Goal: Task Accomplishment & Management: Use online tool/utility

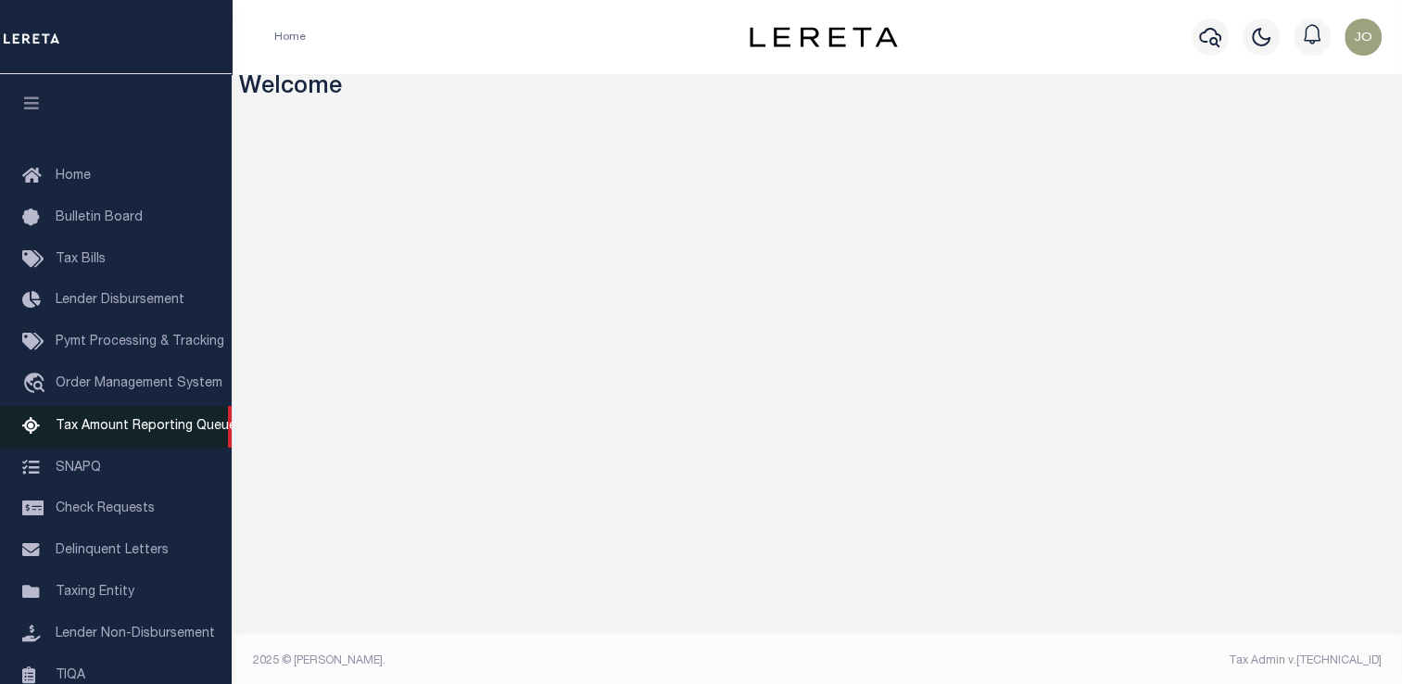
click at [126, 433] on span "Tax Amount Reporting Queue" at bounding box center [146, 426] width 181 height 13
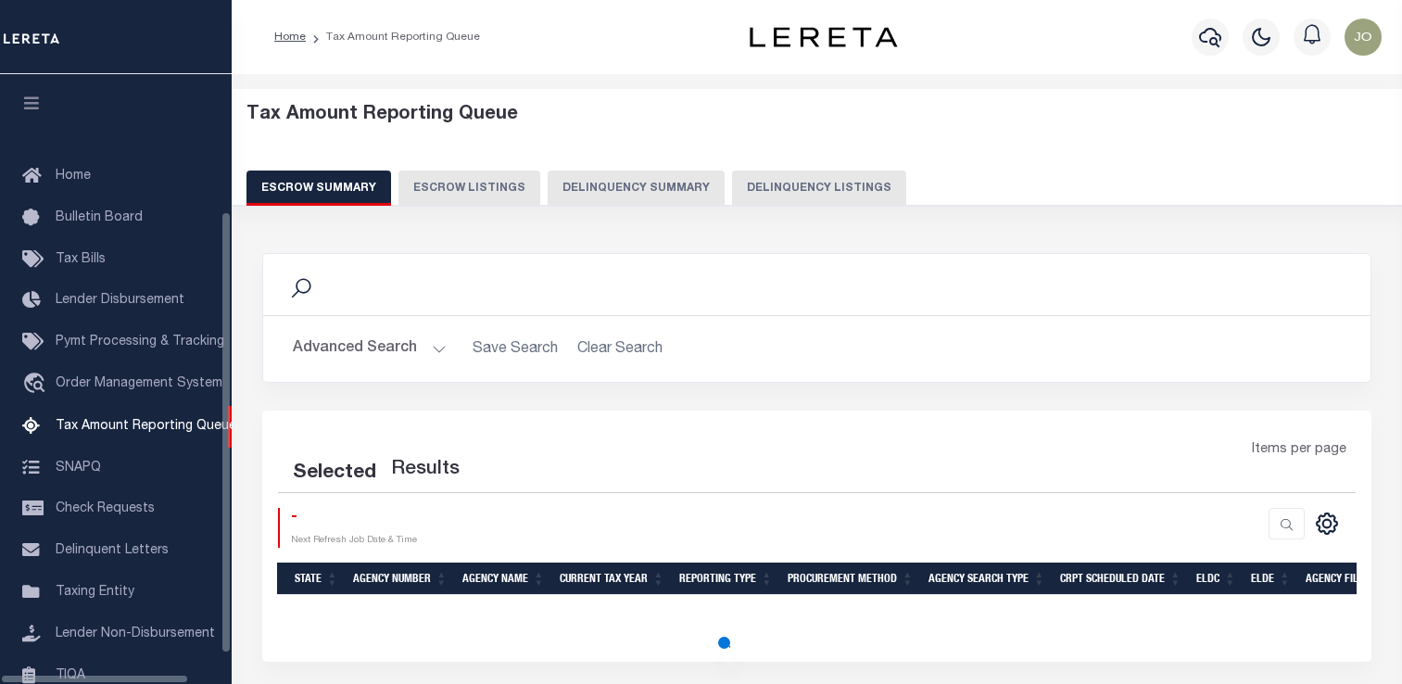
select select "100"
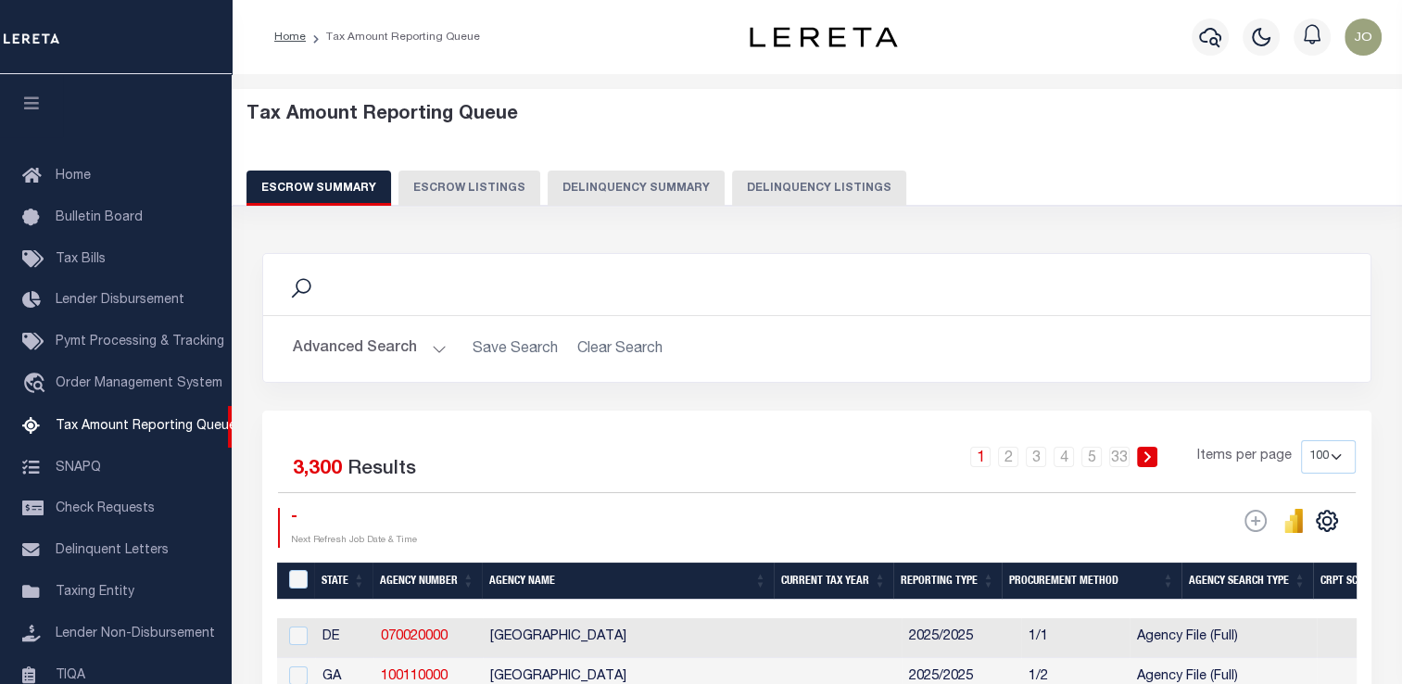
scroll to position [189, 0]
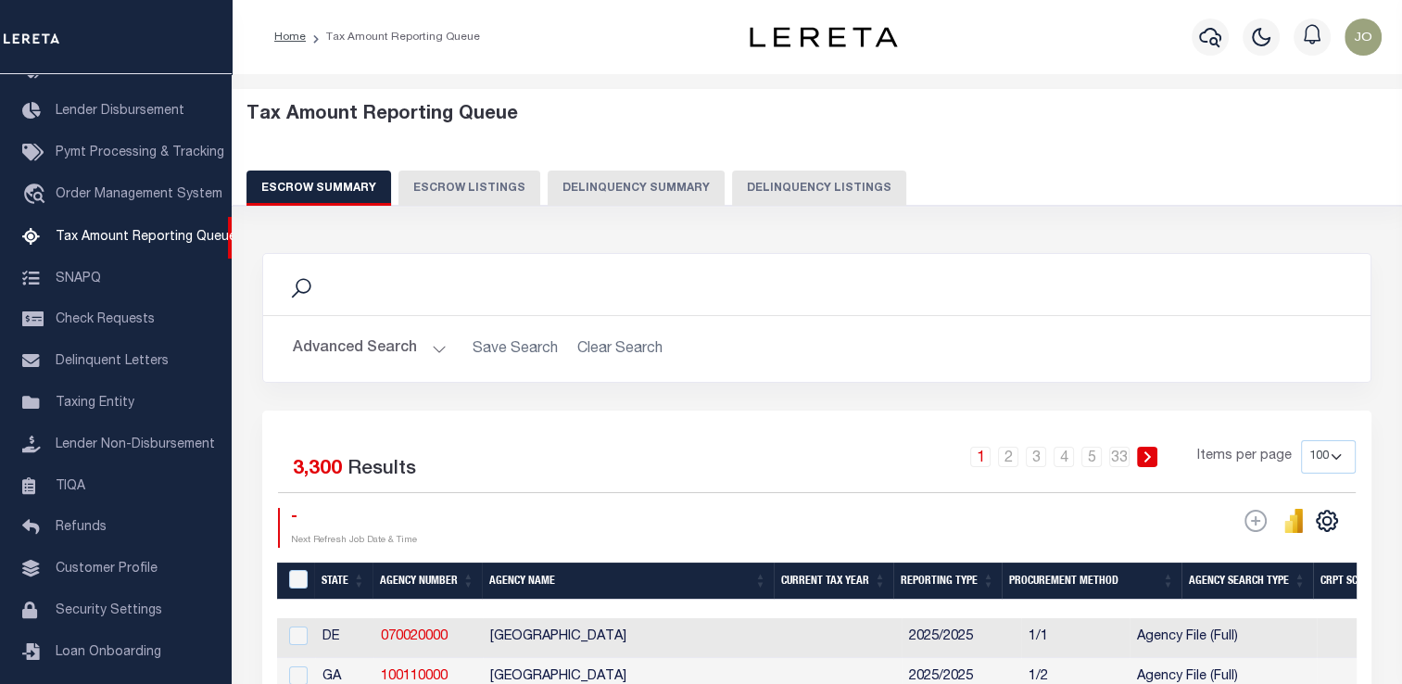
click at [642, 185] on button "Delinquency Summary" at bounding box center [636, 187] width 177 height 35
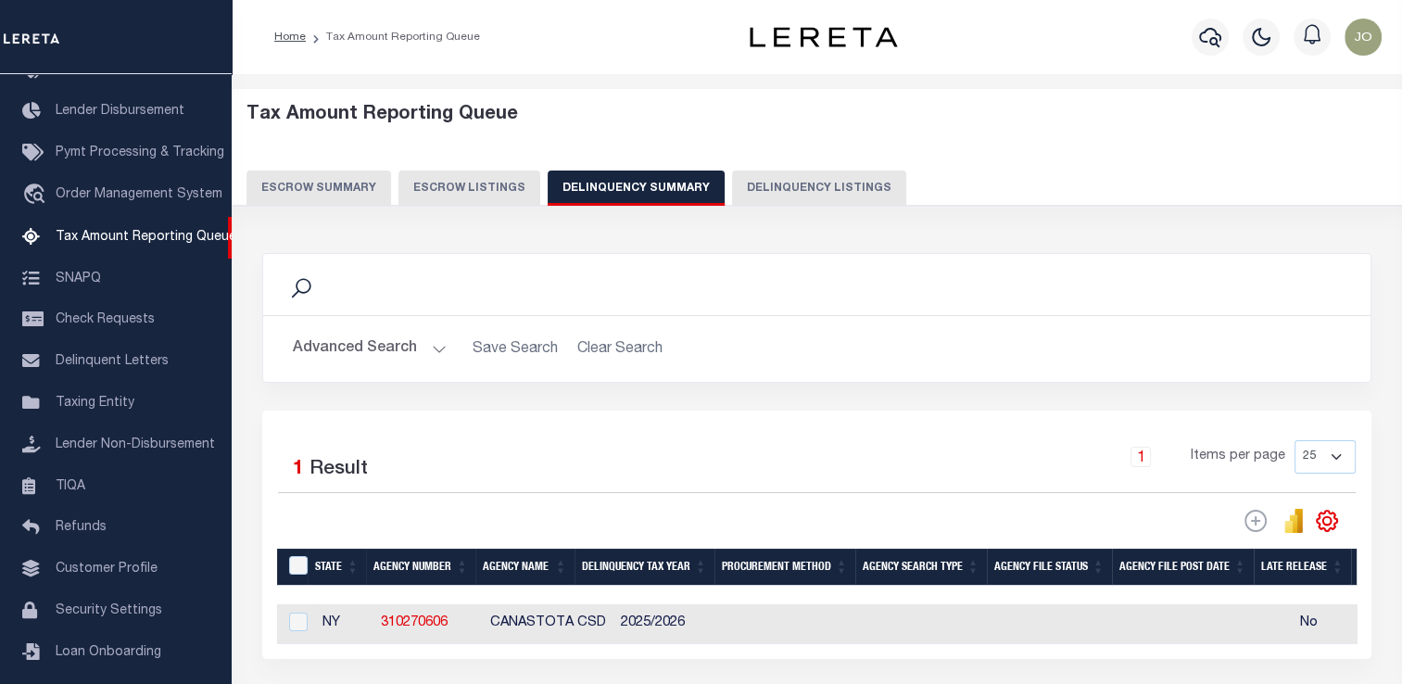
click at [348, 342] on button "Advanced Search" at bounding box center [370, 349] width 154 height 36
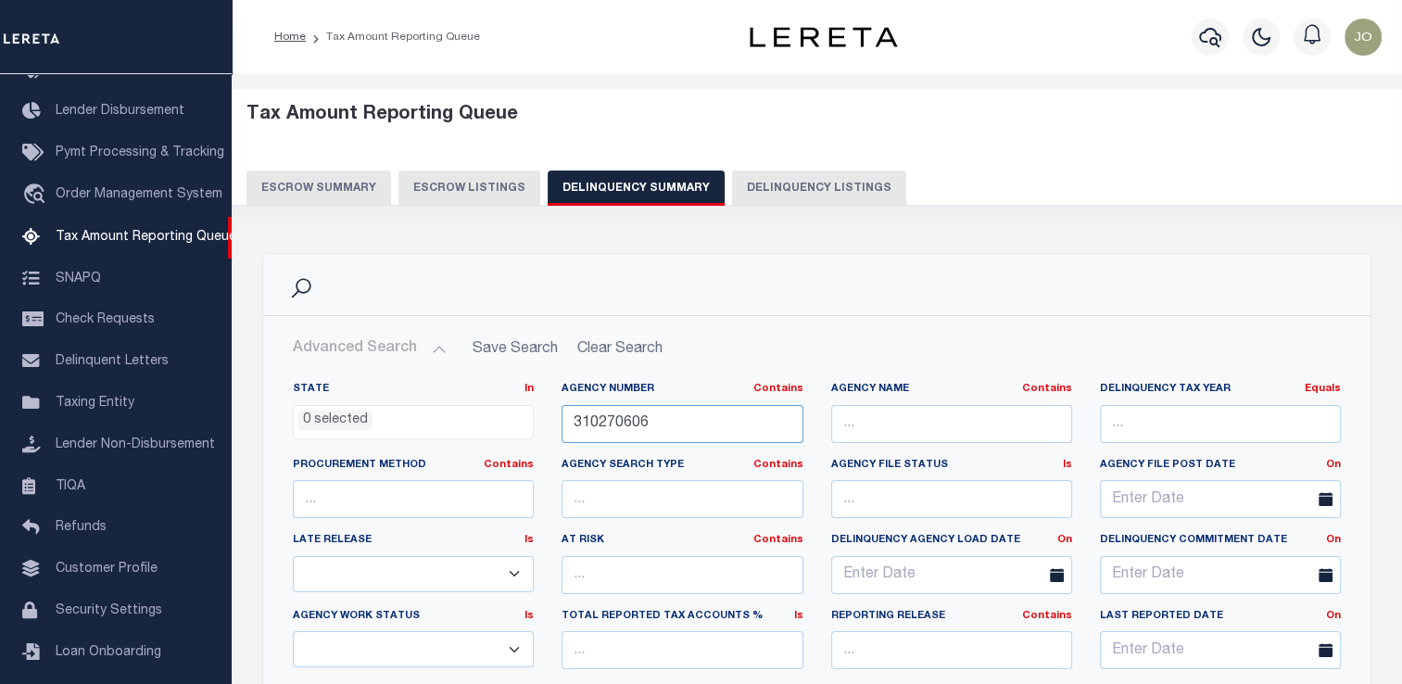
click at [635, 424] on input "310270606" at bounding box center [681, 424] width 241 height 38
paste input "040050000"
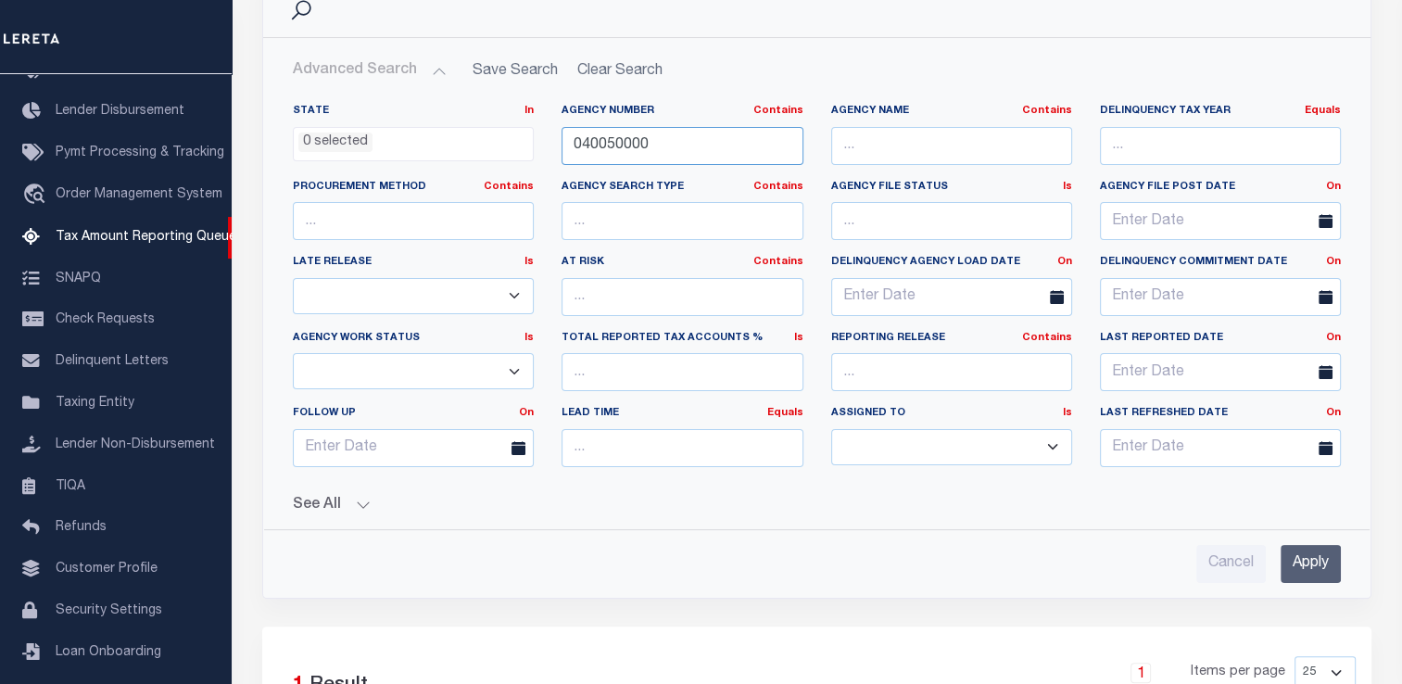
type input "040050000"
click at [366, 497] on button "See All" at bounding box center [817, 506] width 1048 height 18
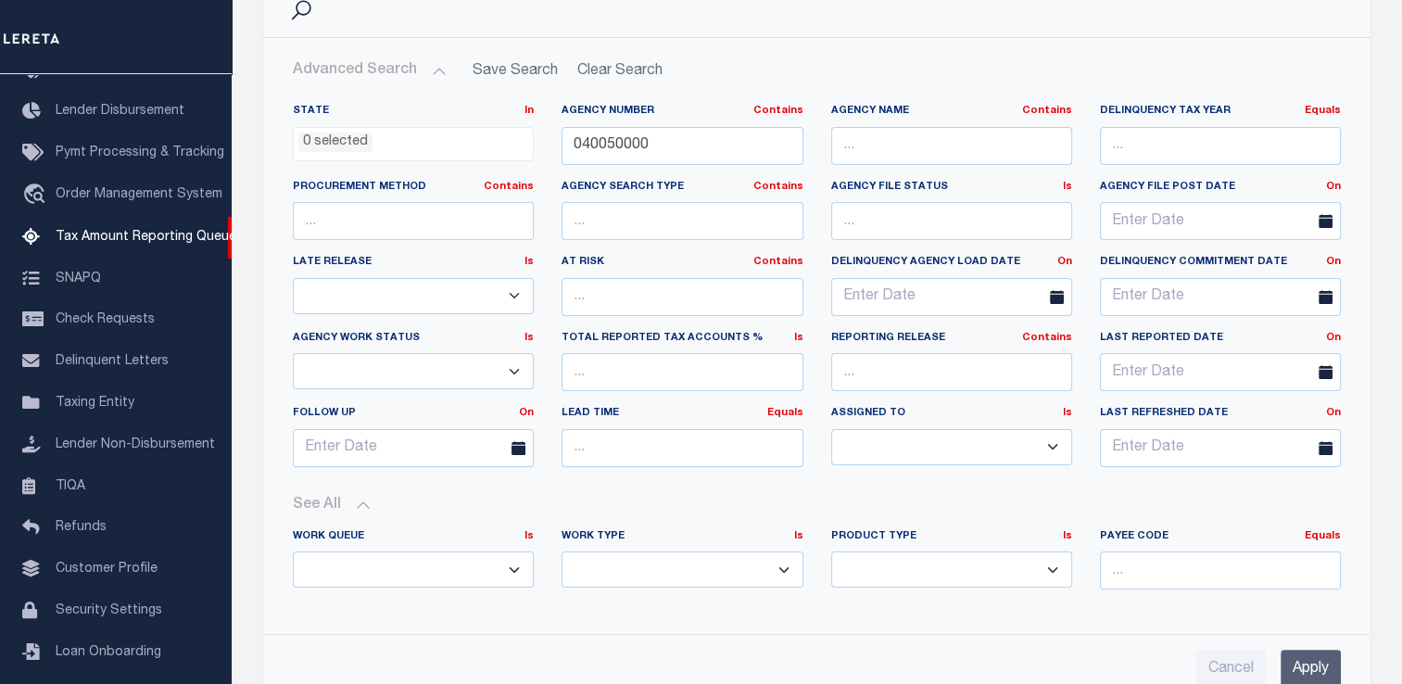
click at [767, 562] on select "Annual Delinquency Back Search Payment Status Check DTRACK" at bounding box center [681, 569] width 241 height 36
select select "AnnualDelinquency"
click at [561, 551] on select "Annual Delinquency Back Search Payment Status Check DTRACK" at bounding box center [681, 569] width 241 height 36
click at [1313, 675] on input "Apply" at bounding box center [1310, 668] width 60 height 38
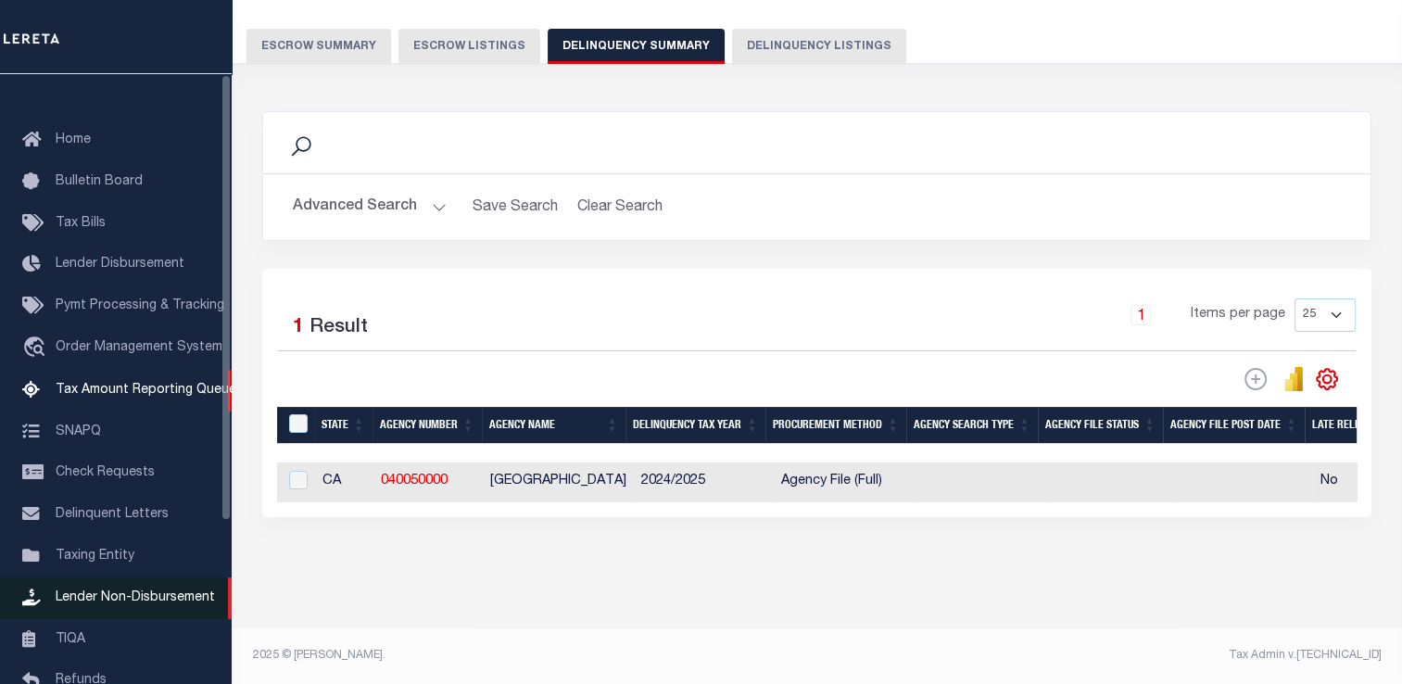
scroll to position [0, 0]
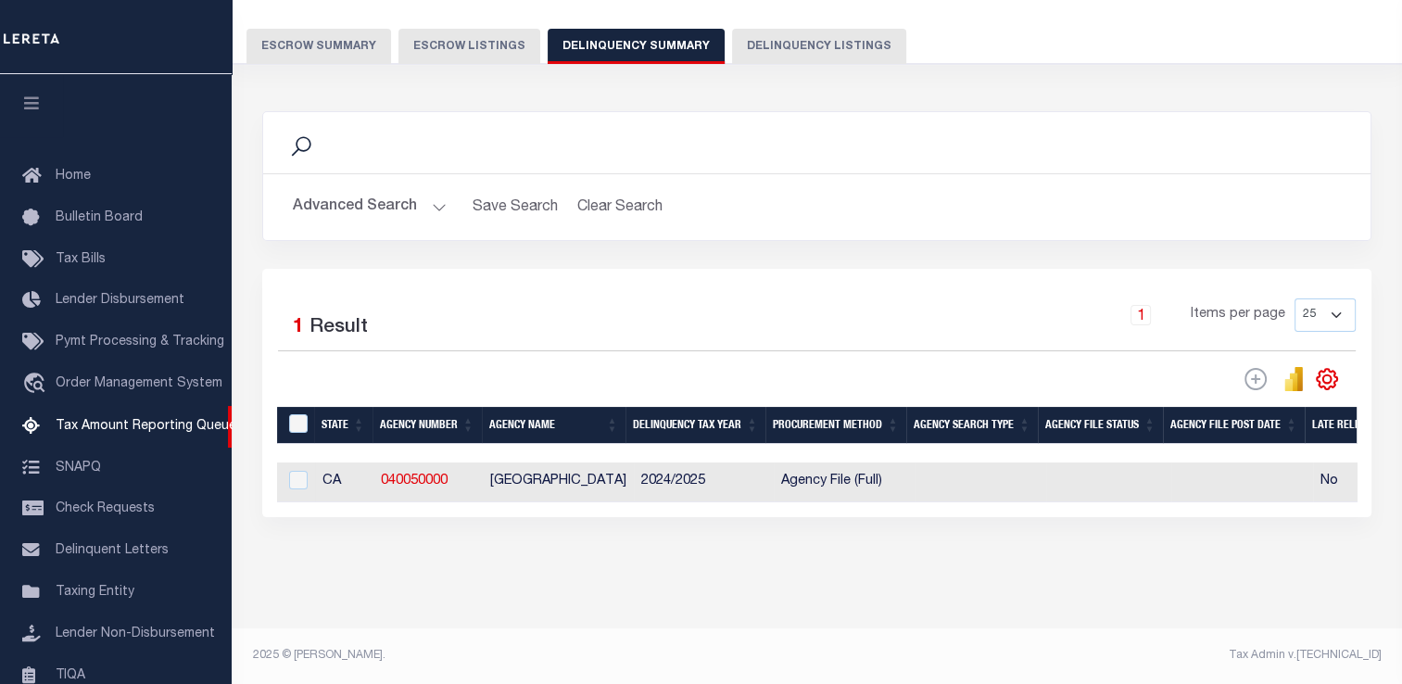
click at [429, 197] on button "Advanced Search" at bounding box center [370, 207] width 154 height 36
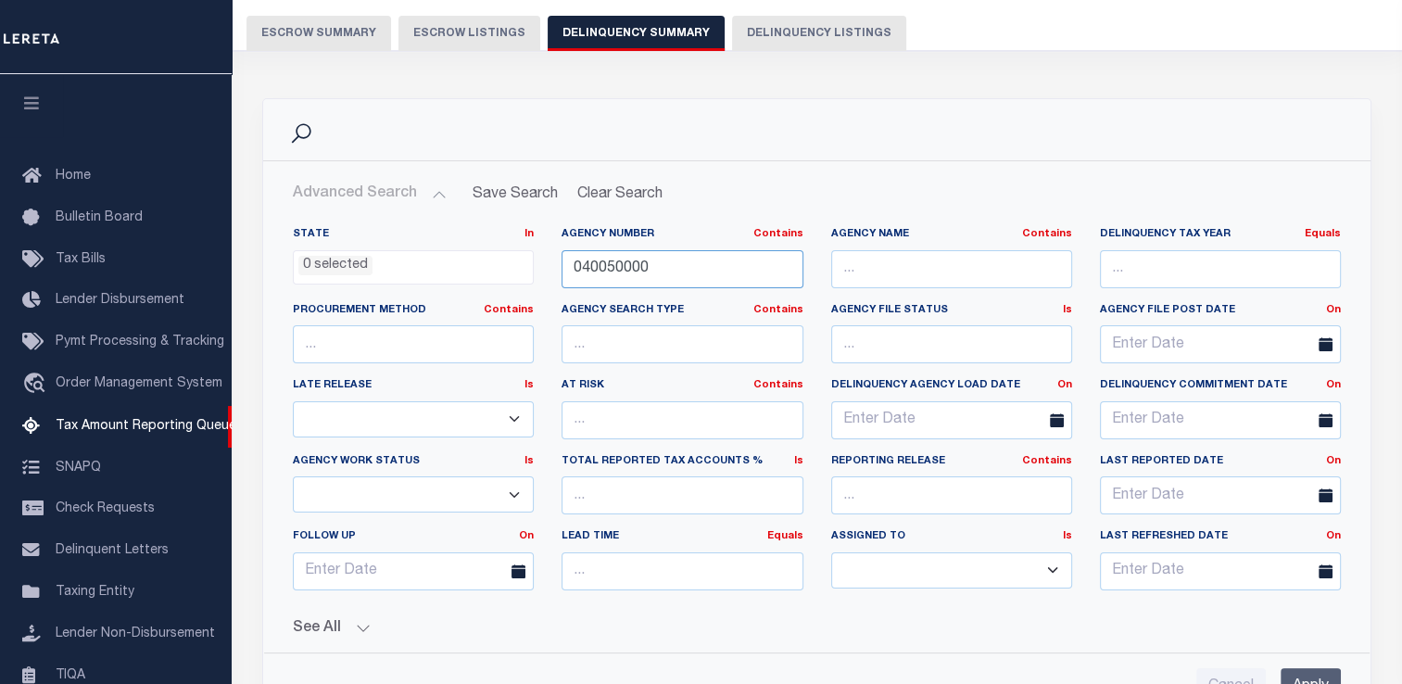
click at [613, 266] on input "040050000" at bounding box center [681, 269] width 241 height 38
paste input "7"
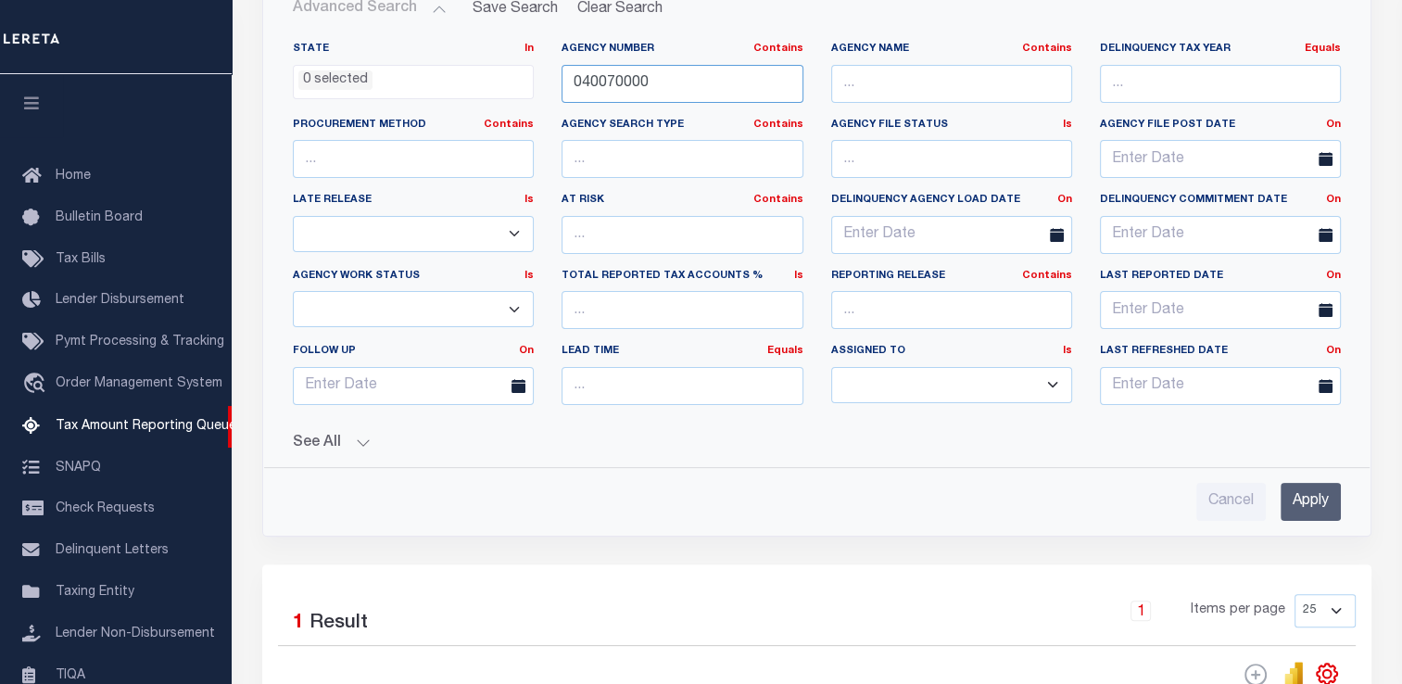
scroll to position [433, 0]
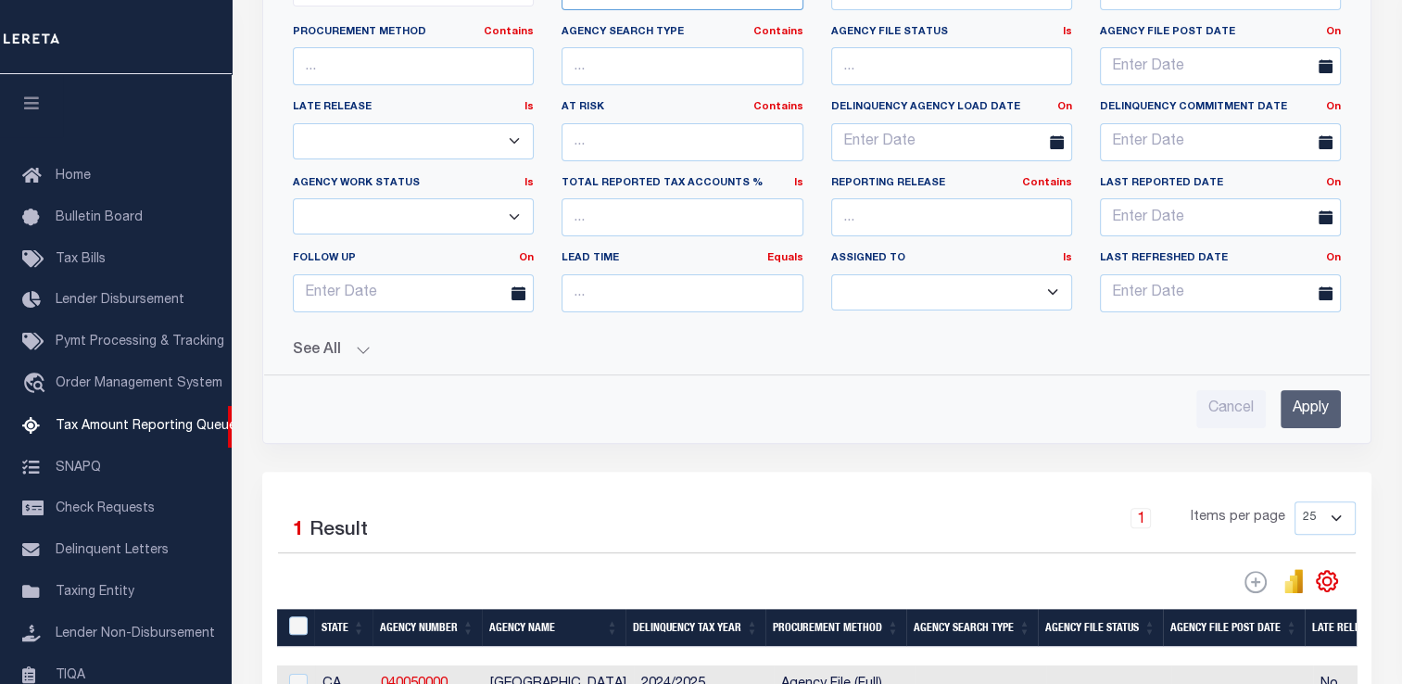
type input "040070000"
click at [1303, 418] on input "Apply" at bounding box center [1310, 409] width 60 height 38
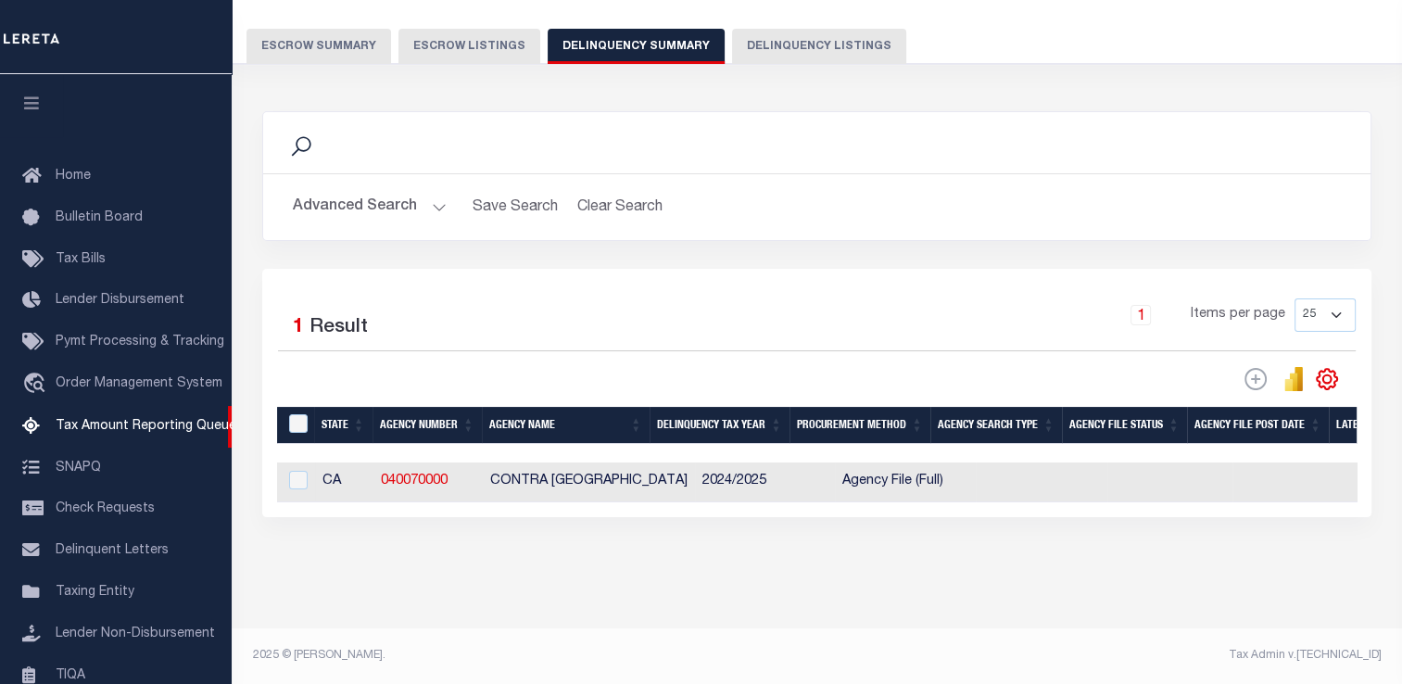
scroll to position [155, 0]
